Goal: Transaction & Acquisition: Download file/media

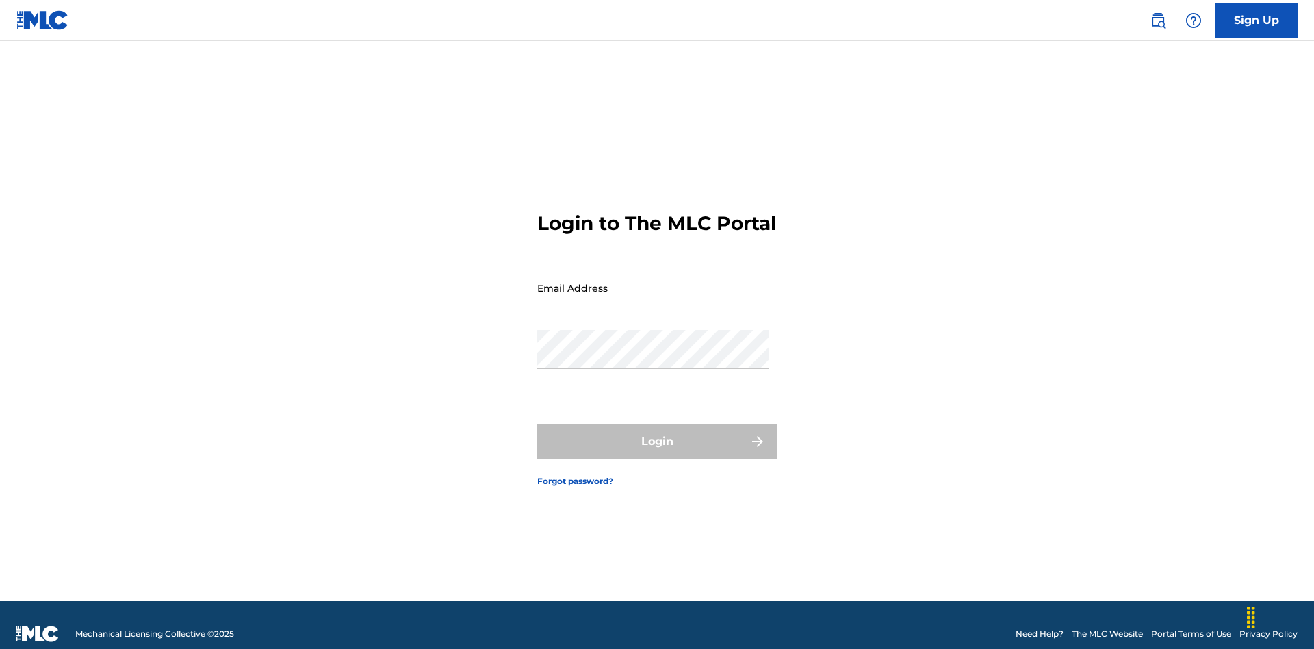
scroll to position [18, 0]
click at [653, 281] on input "Email Address" at bounding box center [652, 287] width 231 height 39
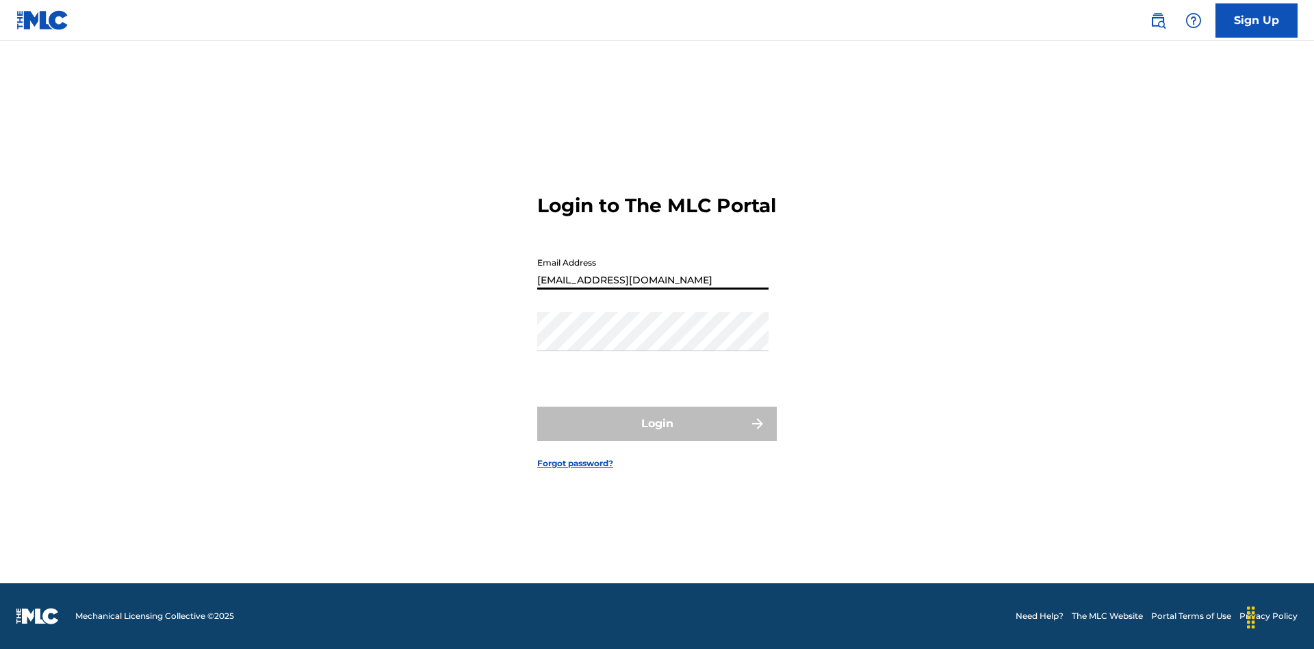
type input "[EMAIL_ADDRESS][DOMAIN_NAME]"
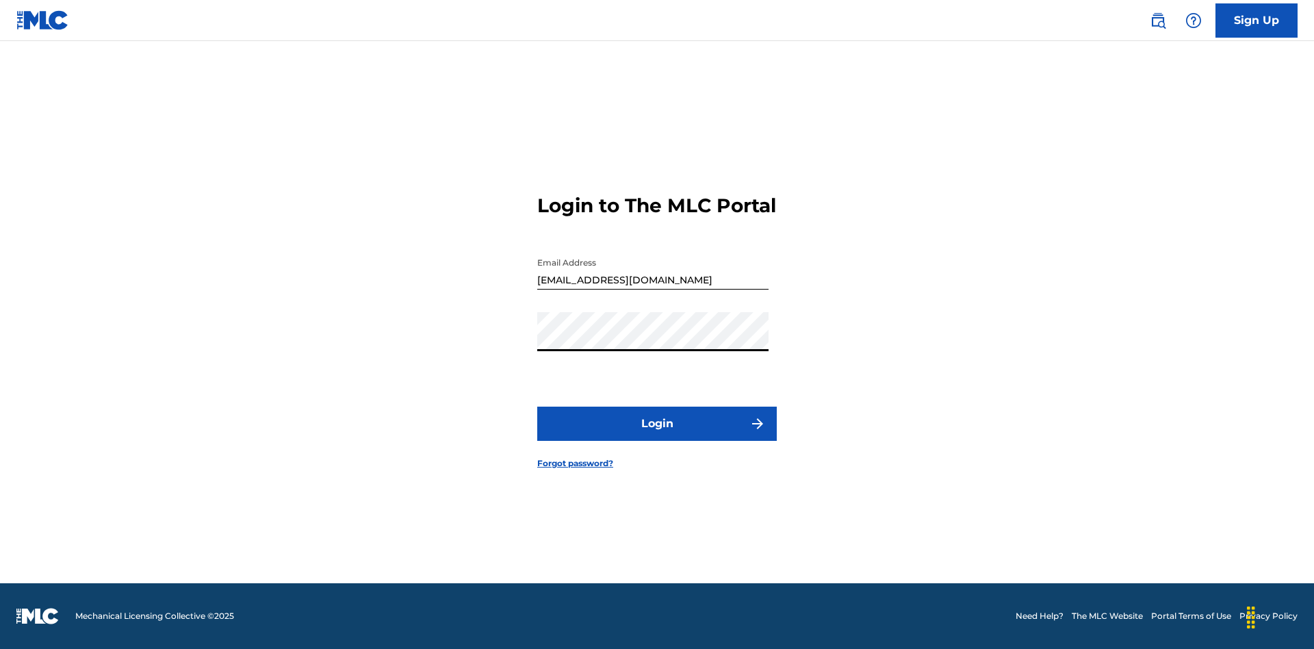
click at [657, 435] on button "Login" at bounding box center [657, 424] width 240 height 34
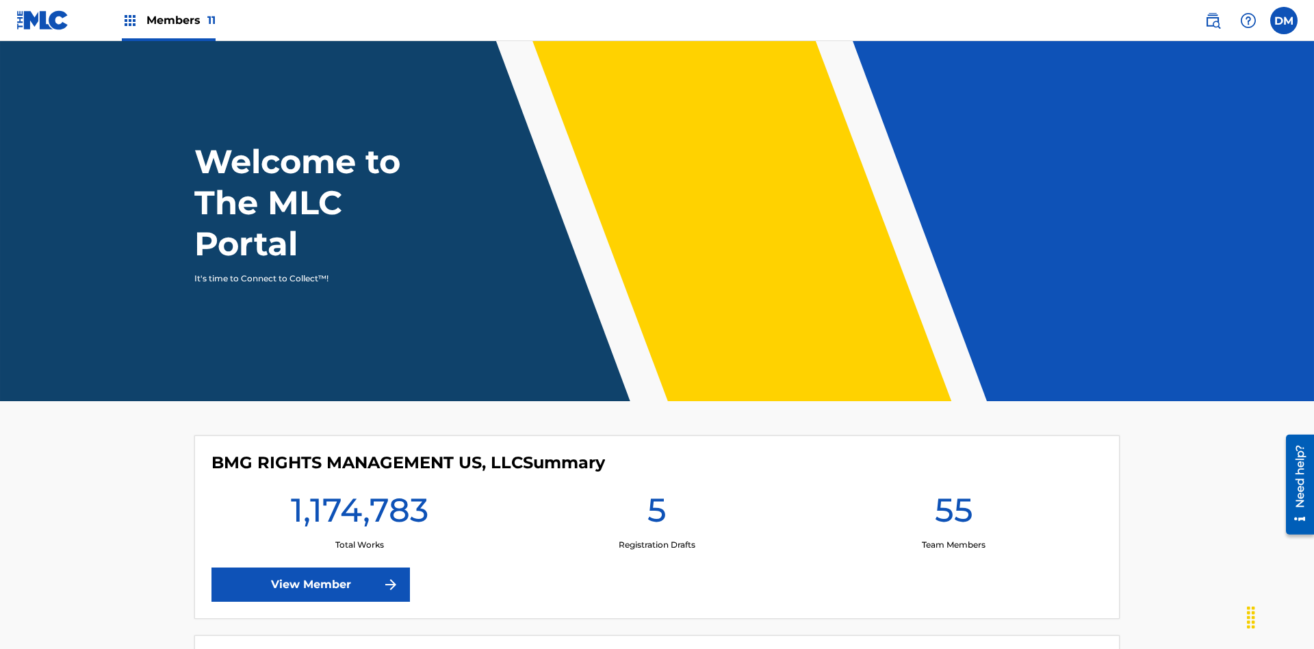
click at [168, 20] on span "Members 11" at bounding box center [180, 20] width 69 height 16
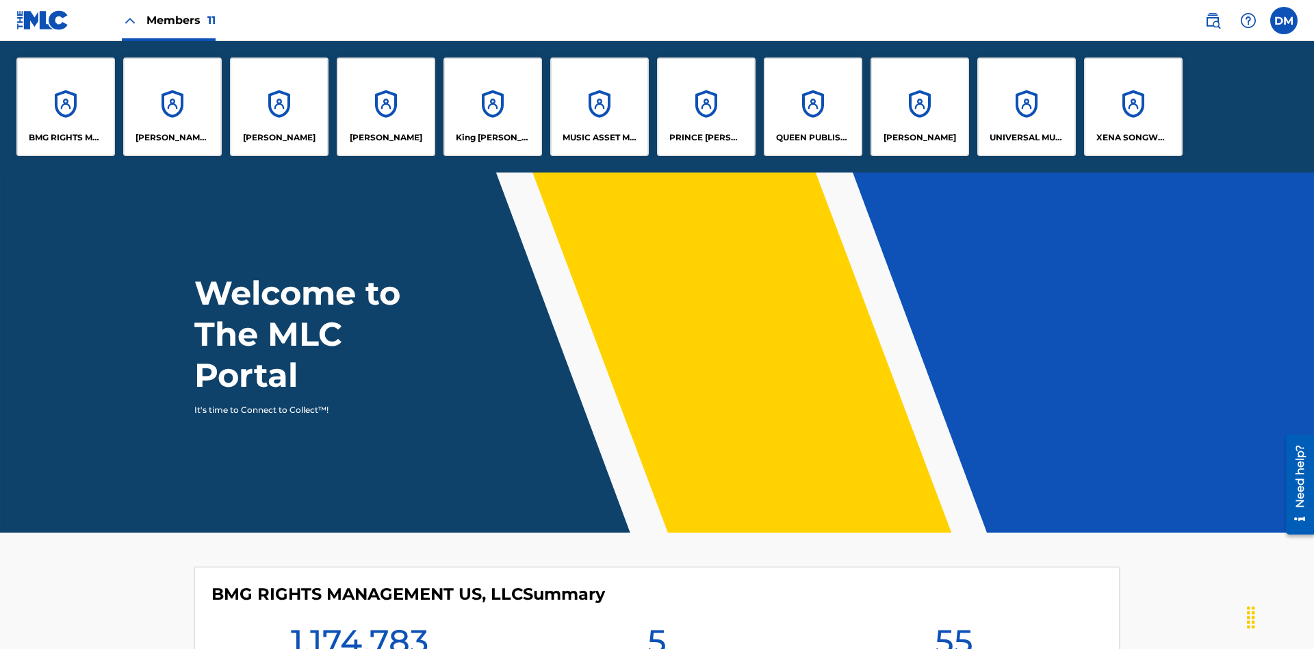
click at [1026, 138] on p "UNIVERSAL MUSIC PUB GROUP" at bounding box center [1027, 137] width 75 height 12
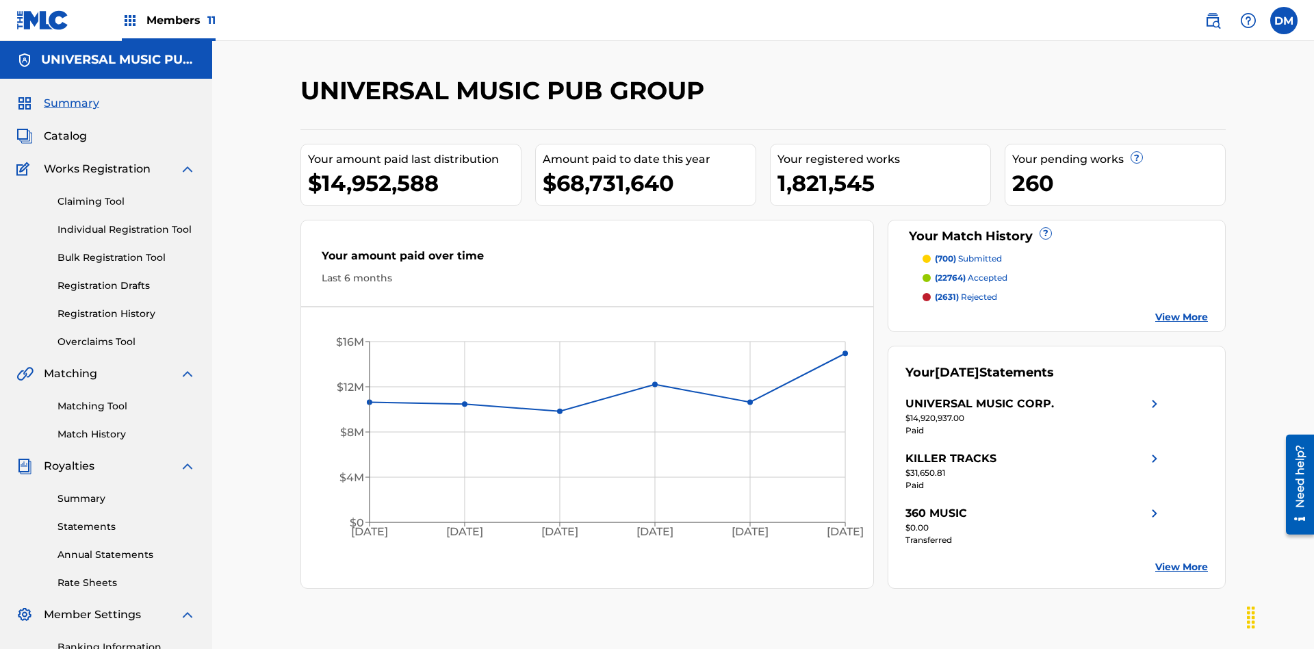
click at [127, 491] on link "Summary" at bounding box center [126, 498] width 138 height 14
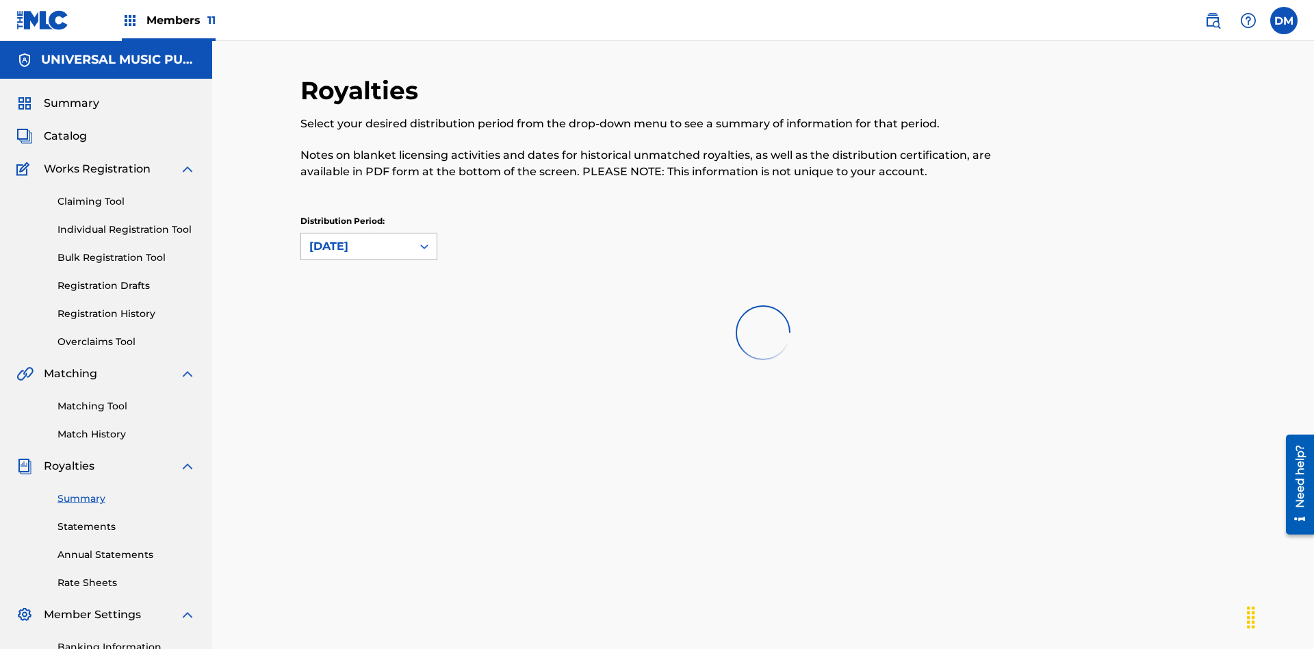
click at [357, 238] on div "[DATE]" at bounding box center [356, 246] width 94 height 16
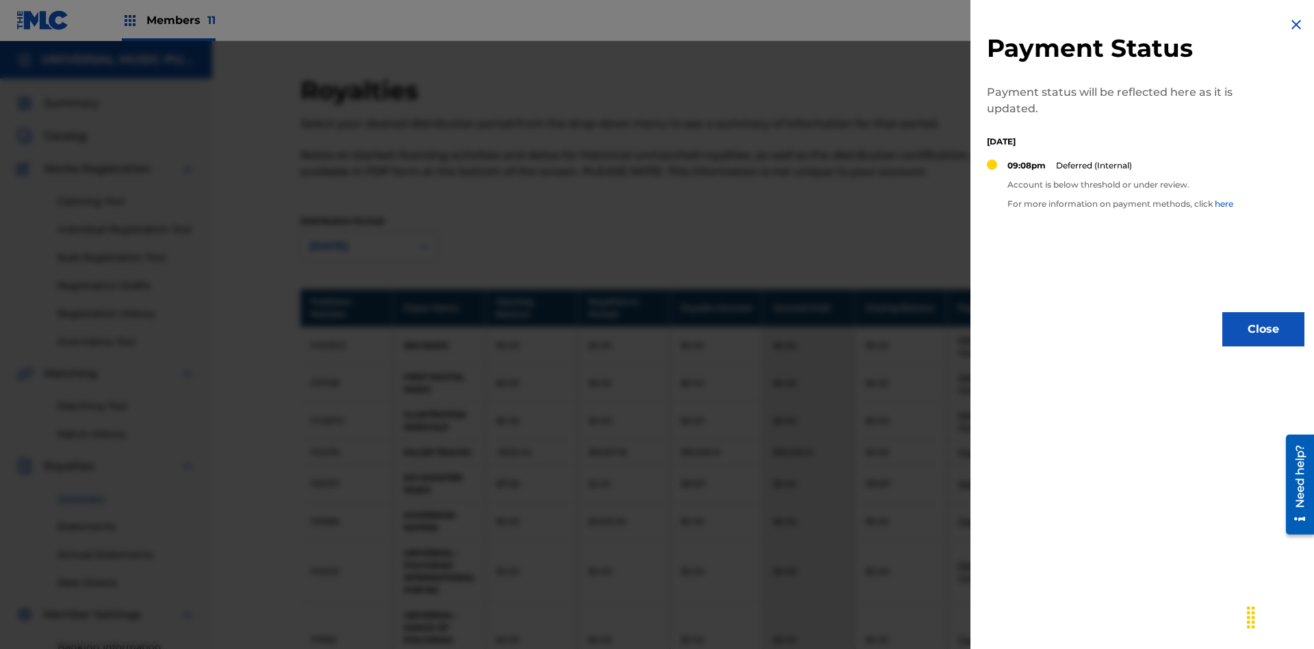
click at [1296, 25] on img at bounding box center [1296, 24] width 16 height 16
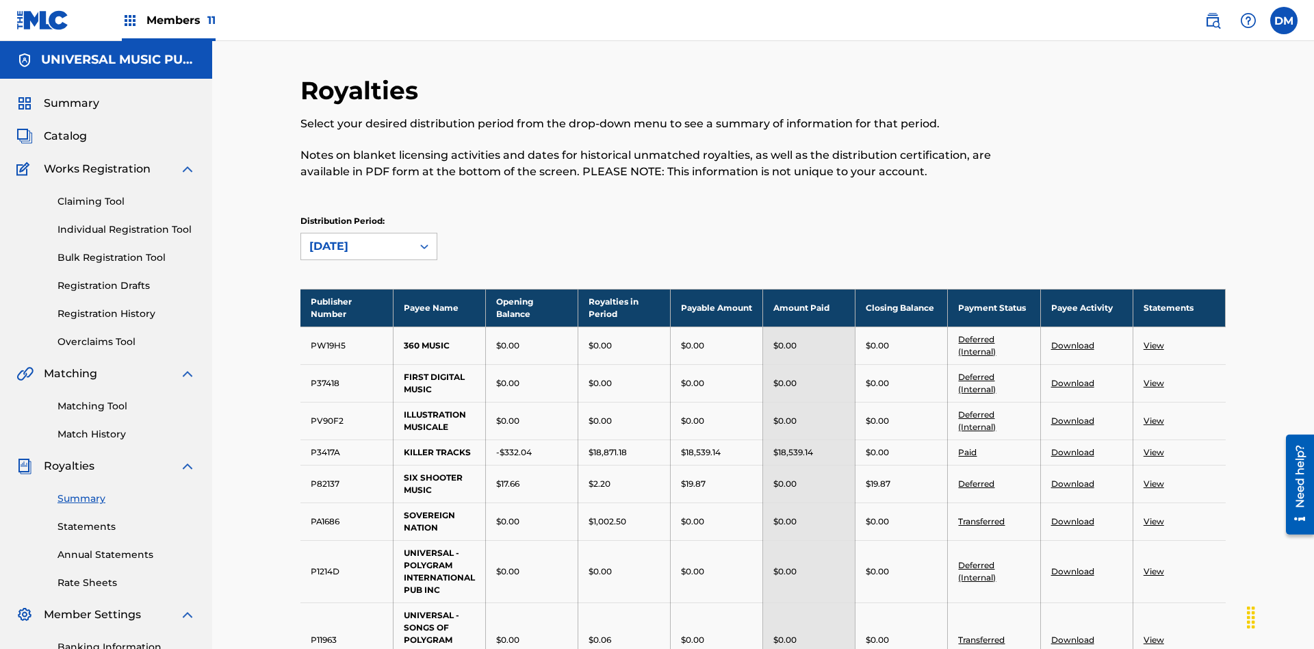
click at [1072, 447] on link "Download" at bounding box center [1072, 452] width 43 height 10
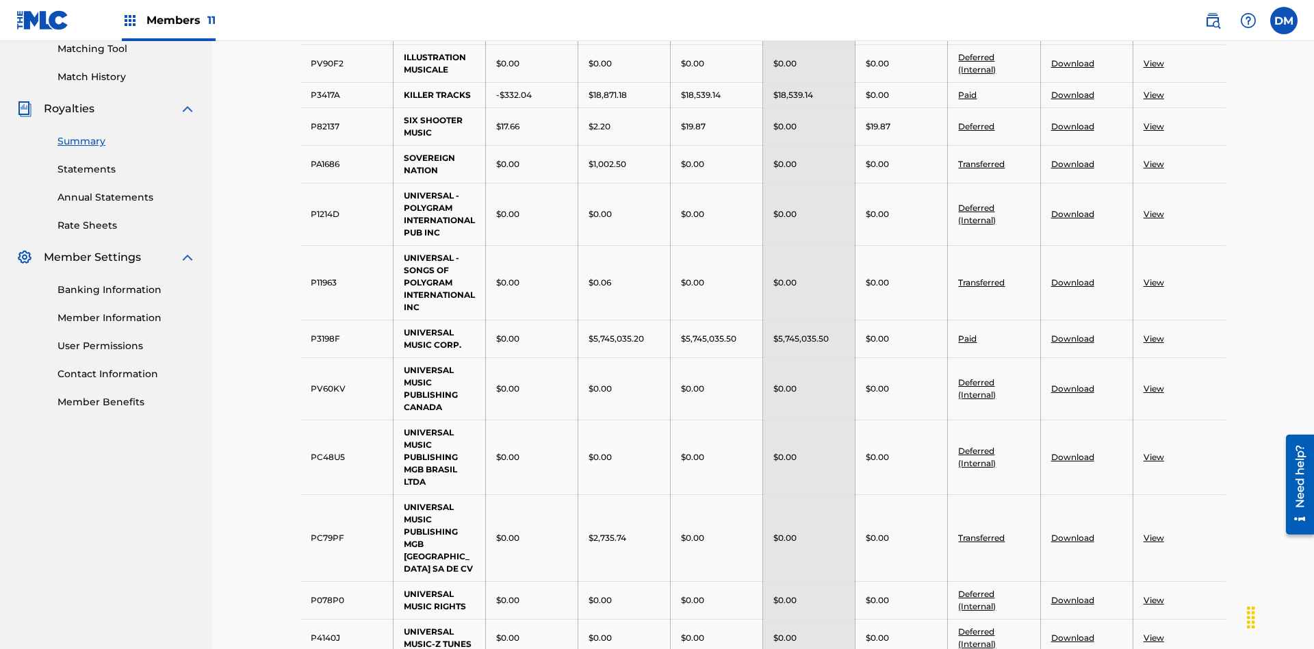
click at [1072, 333] on link "Download" at bounding box center [1072, 338] width 43 height 10
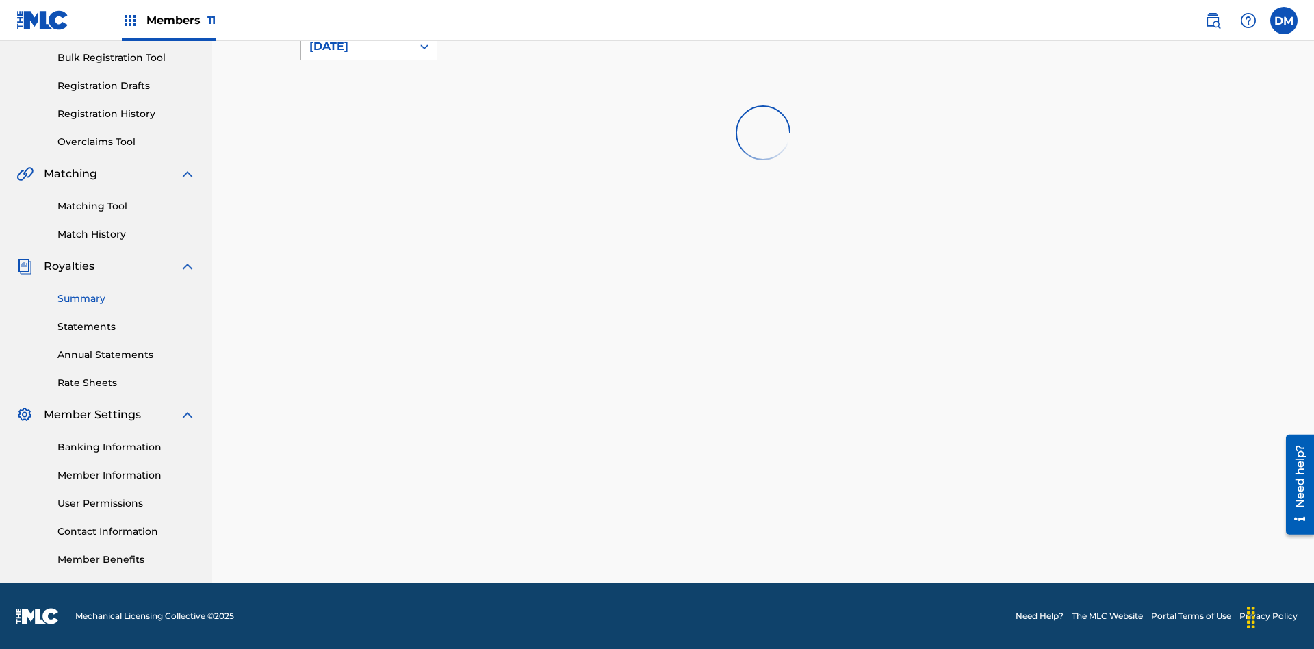
click at [357, 55] on div "[DATE]" at bounding box center [356, 46] width 94 height 16
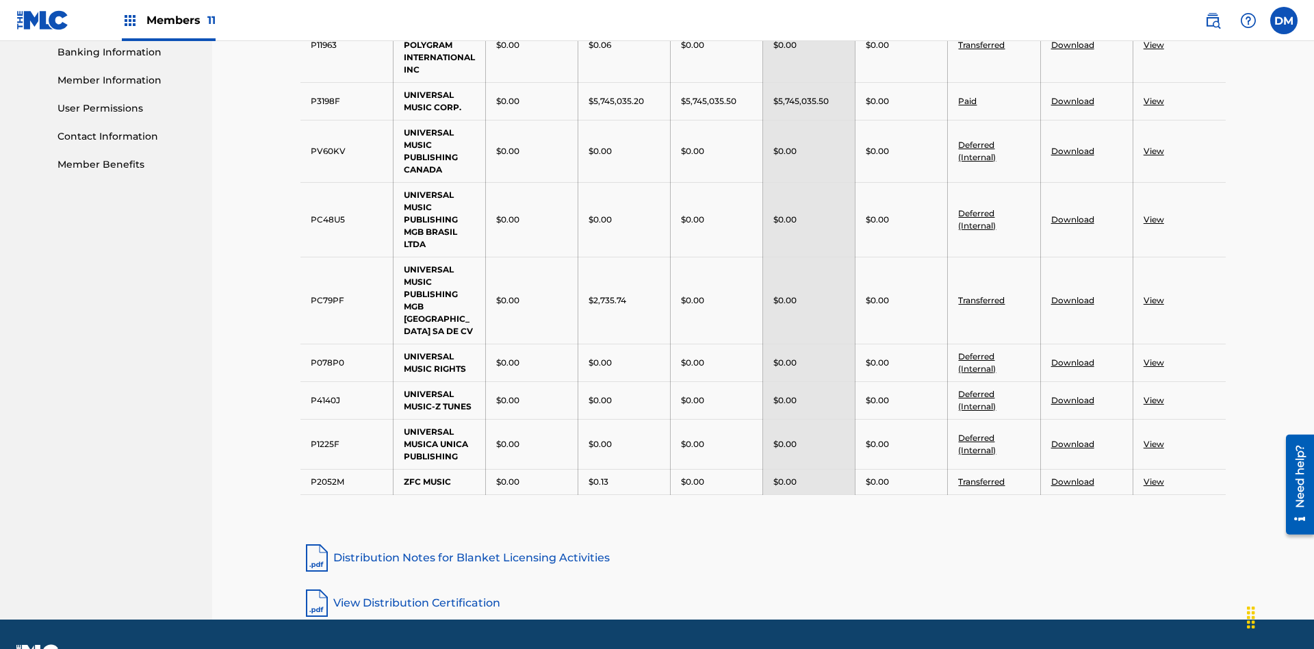
click at [1153, 295] on link "View" at bounding box center [1154, 300] width 21 height 10
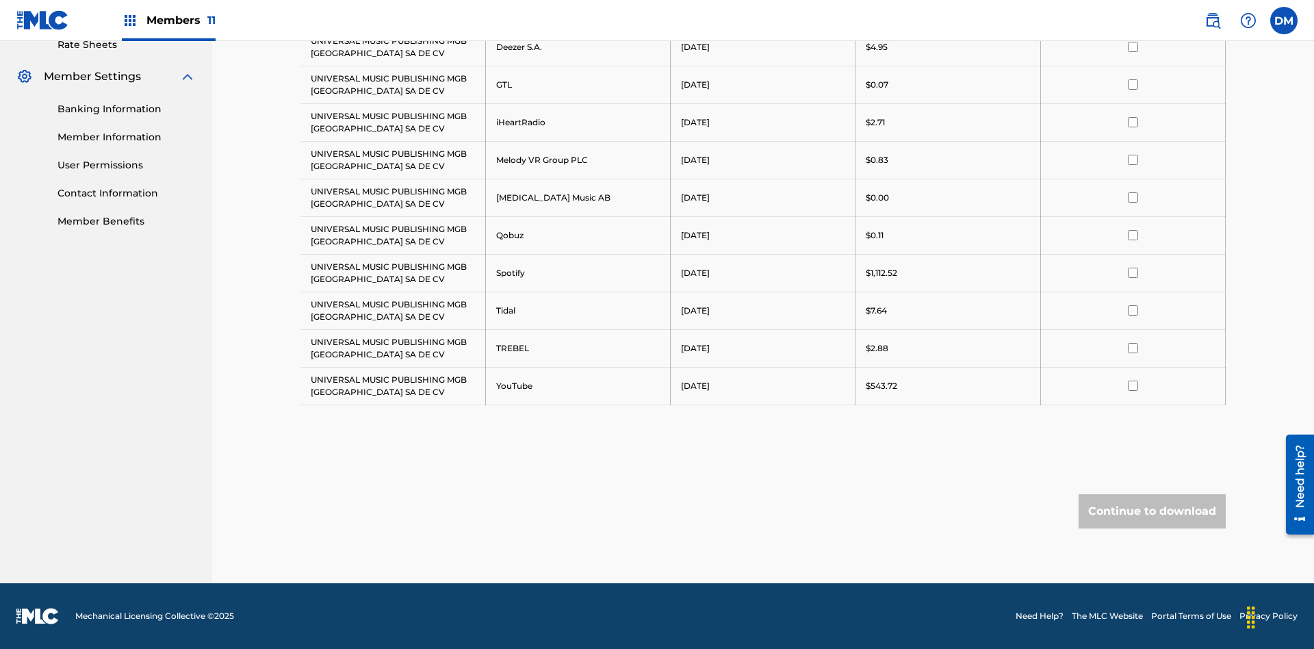
click at [1133, 235] on input "checkbox" at bounding box center [1133, 235] width 10 height 10
click at [1152, 511] on button "Continue to download" at bounding box center [1152, 511] width 147 height 34
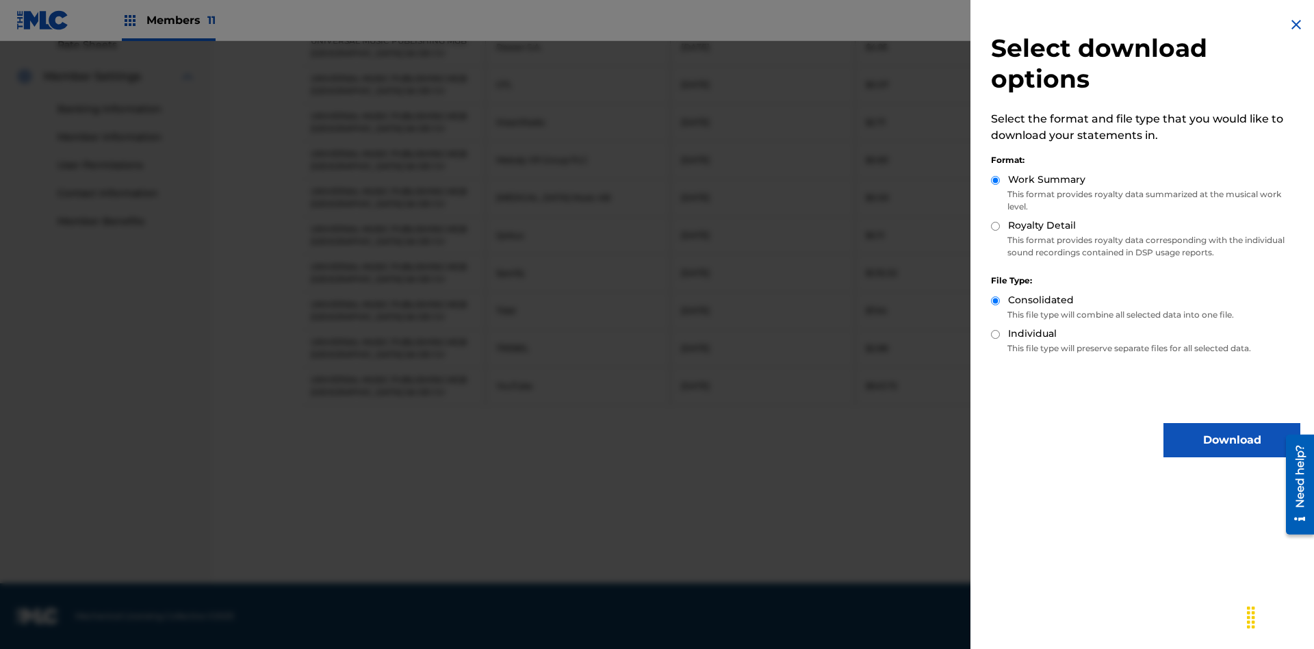
click at [1232, 440] on button "Download" at bounding box center [1231, 440] width 137 height 34
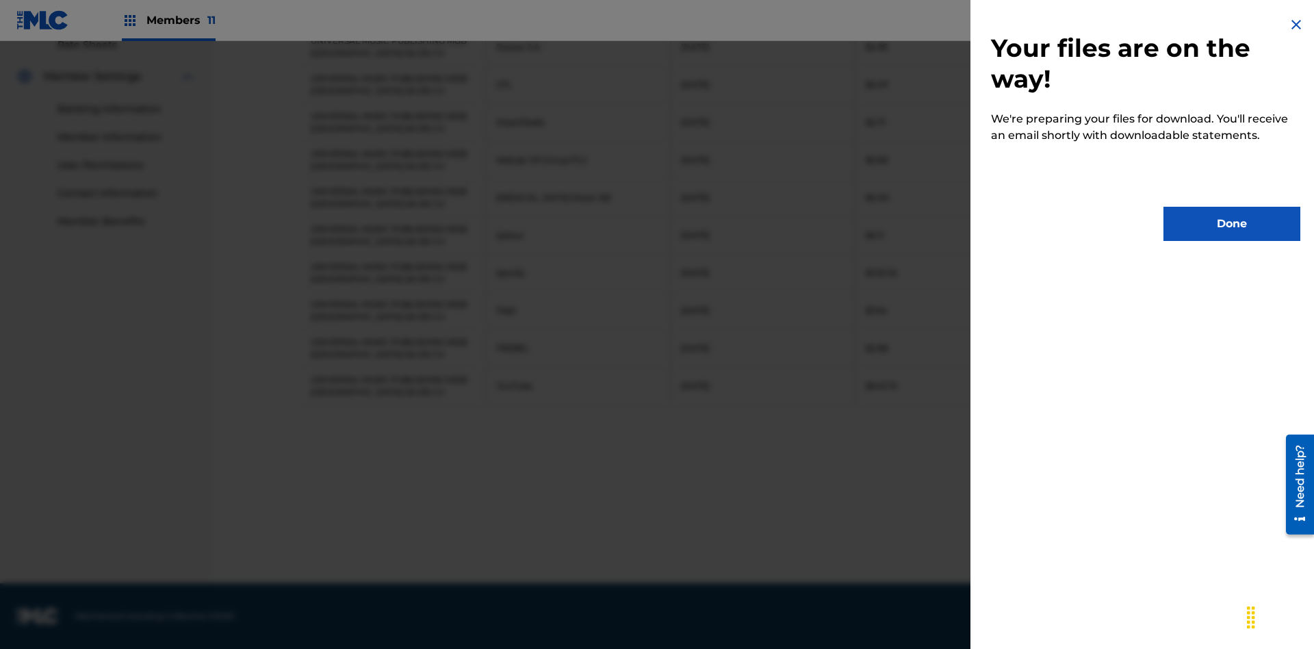
click at [1232, 224] on button "Done" at bounding box center [1231, 224] width 137 height 34
